Goal: Communication & Community: Answer question/provide support

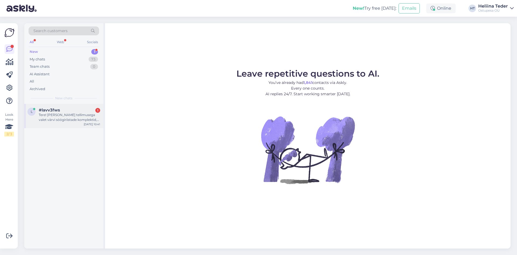
click at [63, 110] on div "#lavv3fws 1" at bounding box center [69, 110] width 61 height 5
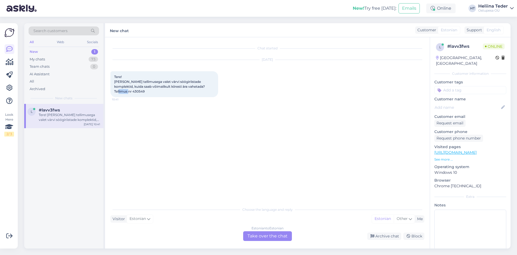
drag, startPoint x: 211, startPoint y: 86, endPoint x: 197, endPoint y: 86, distance: 14.6
click at [197, 86] on div "Tere! [PERSON_NAME] tellimusega valet värvi söögiriistade komplektid, kuida saa…" at bounding box center [165, 84] width 108 height 26
copy span "430549"
drag, startPoint x: 283, startPoint y: 238, endPoint x: 224, endPoint y: 223, distance: 60.9
click at [283, 238] on div "Estonian to Estonian Take over the chat" at bounding box center [267, 236] width 49 height 10
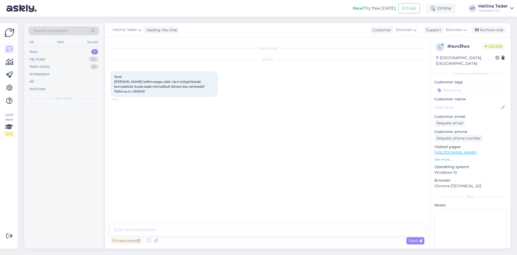
click at [221, 223] on div "Chat started [DATE] Tere! [PERSON_NAME] tellimusega valet värvi söögiriistade k…" at bounding box center [267, 142] width 325 height 211
click at [220, 226] on textarea at bounding box center [268, 229] width 314 height 11
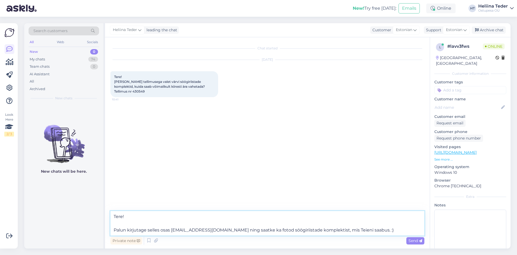
type textarea "Tere! Palun kirjutage selles osas [EMAIL_ADDRESS][DOMAIN_NAME] ning saatke ka f…"
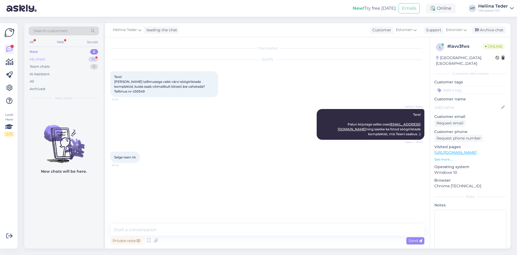
click at [53, 58] on div "My chats 74" at bounding box center [64, 60] width 71 height 8
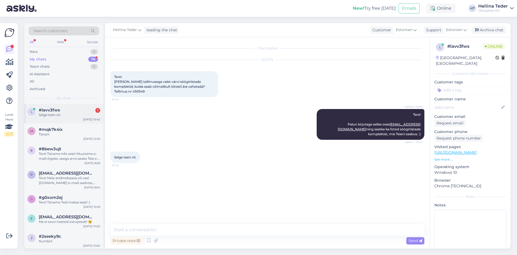
click at [52, 109] on span "#lavv3fws" at bounding box center [49, 110] width 21 height 5
